Goal: Check status

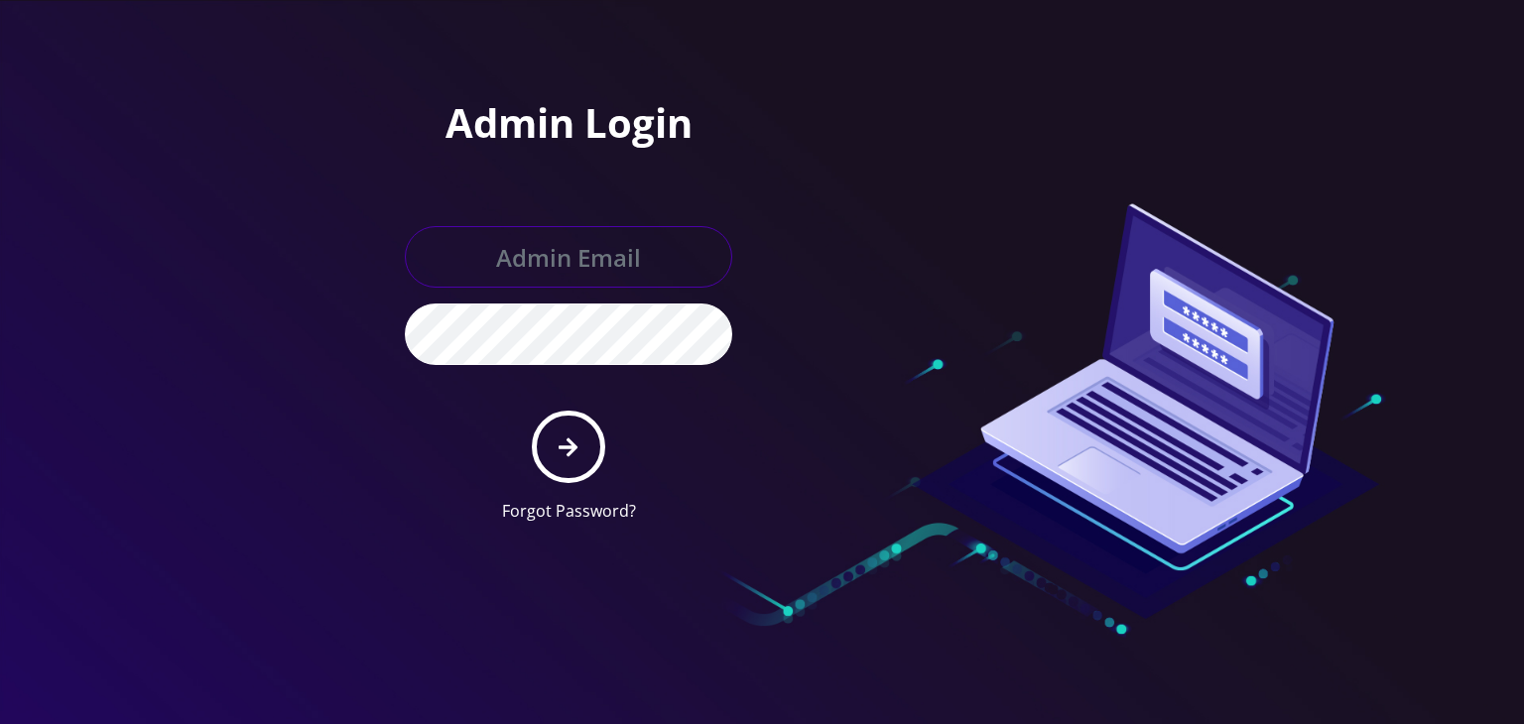
type input "[PERSON_NAME][EMAIL_ADDRESS][DOMAIN_NAME]"
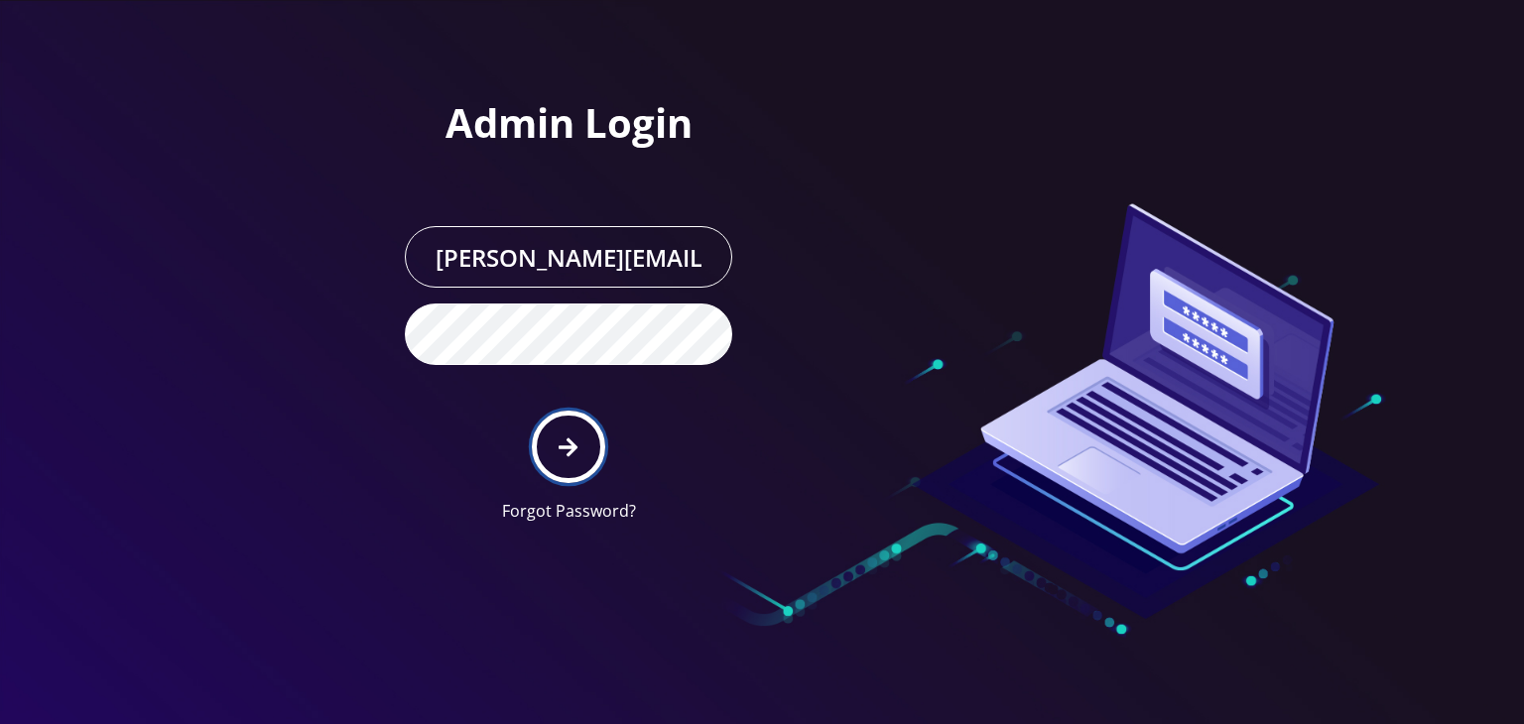
click at [567, 458] on button "submit" at bounding box center [568, 447] width 72 height 72
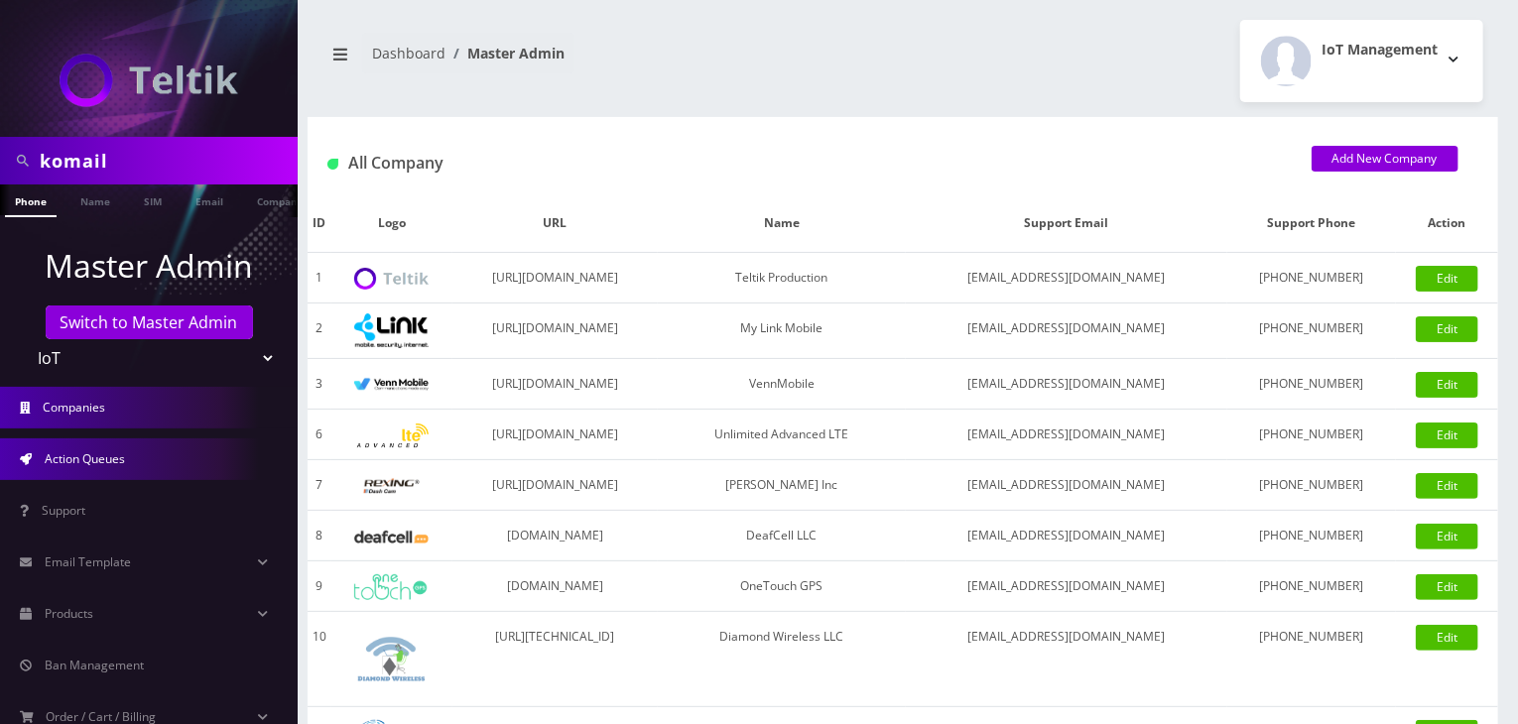
click at [95, 457] on span "Action Queues" at bounding box center [85, 458] width 80 height 17
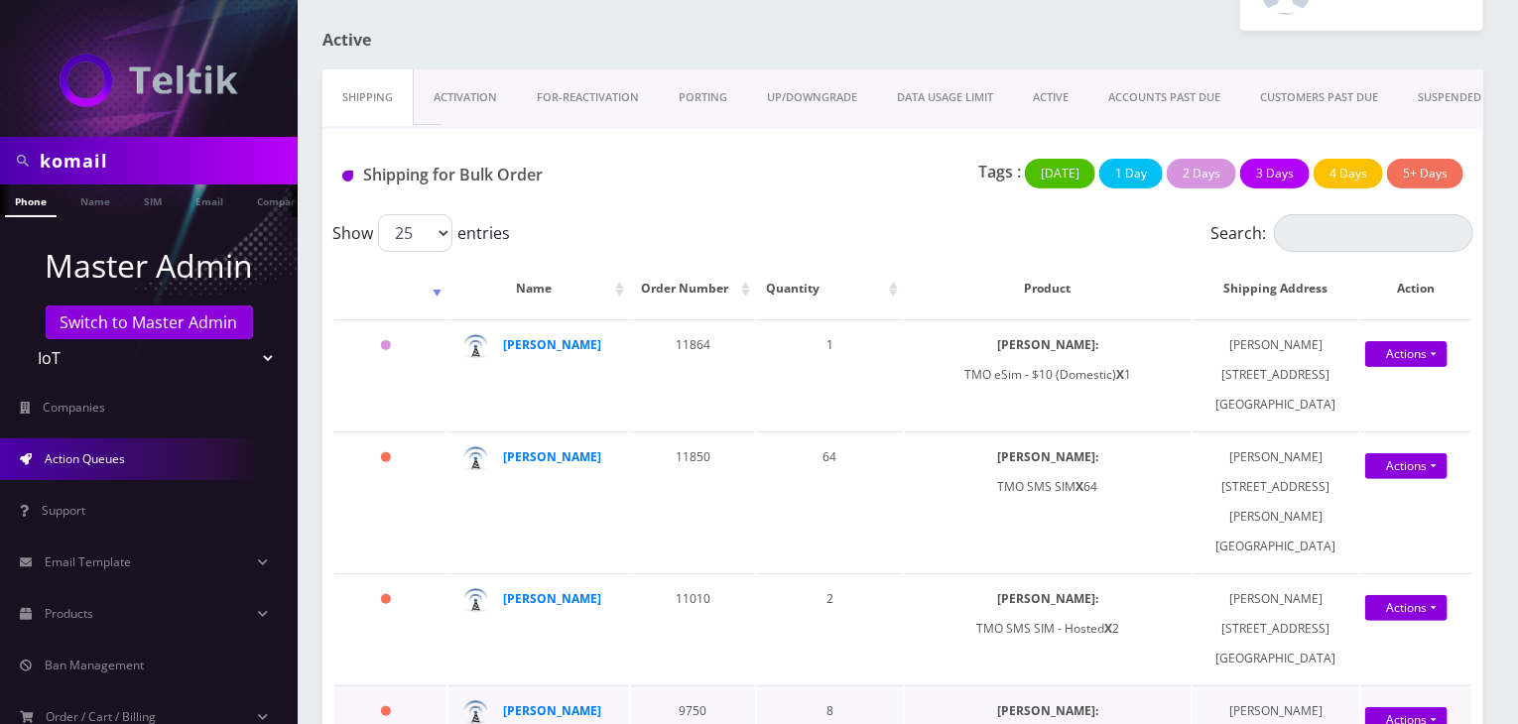
scroll to position [83, 0]
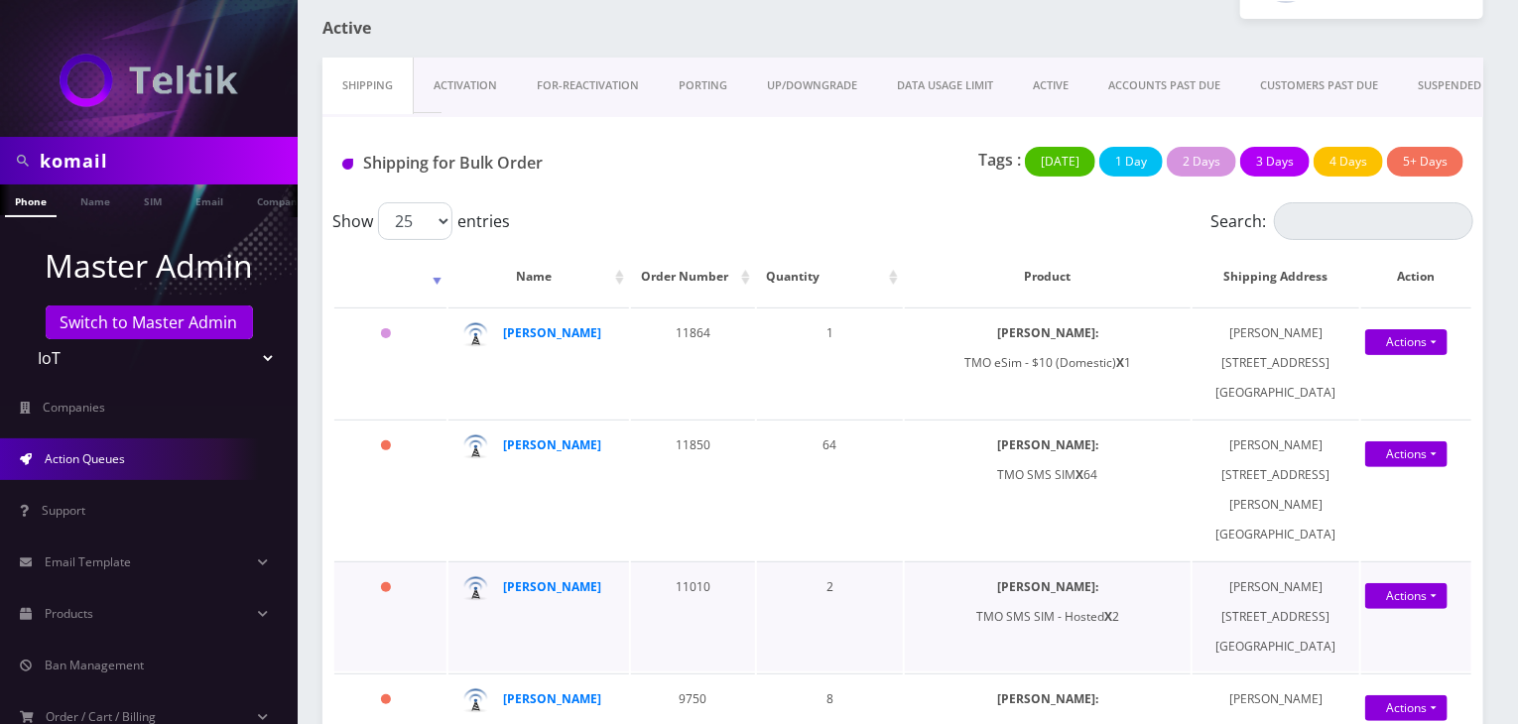
drag, startPoint x: 674, startPoint y: 648, endPoint x: 1345, endPoint y: 618, distance: 672.3
click at [1345, 618] on tr "62 days Daniel Gruber 11010 2 SIMs: TMO SMS SIM - Hosted X 2 Daniel Gruber 2299…" at bounding box center [902, 617] width 1137 height 110
click at [1345, 618] on td "Daniel Gruber 22991 Clear Echo Dr. 82 Boca Raton FL 33433" at bounding box center [1275, 617] width 167 height 110
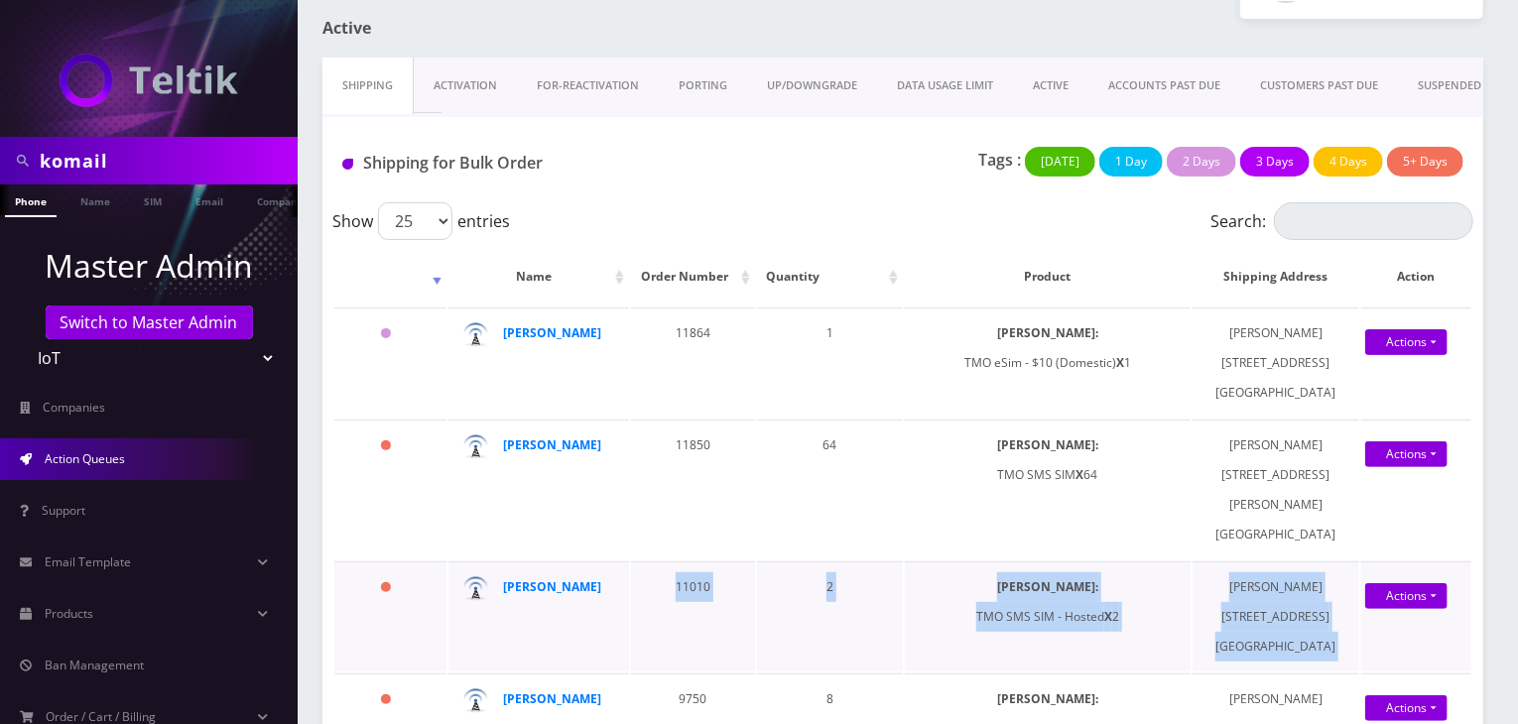
drag, startPoint x: 673, startPoint y: 560, endPoint x: 1429, endPoint y: 610, distance: 757.6
click at [1429, 610] on tr "62 days Daniel Gruber 11010 2 SIMs: TMO SMS SIM - Hosted X 2 Daniel Gruber 2299…" at bounding box center [902, 617] width 1137 height 110
